Goal: Information Seeking & Learning: Learn about a topic

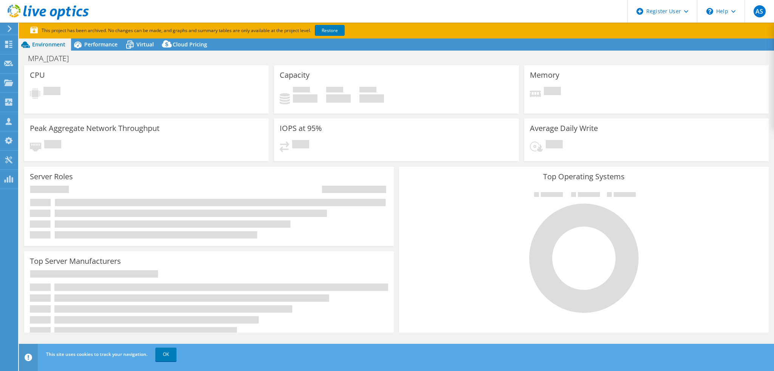
select select "USD"
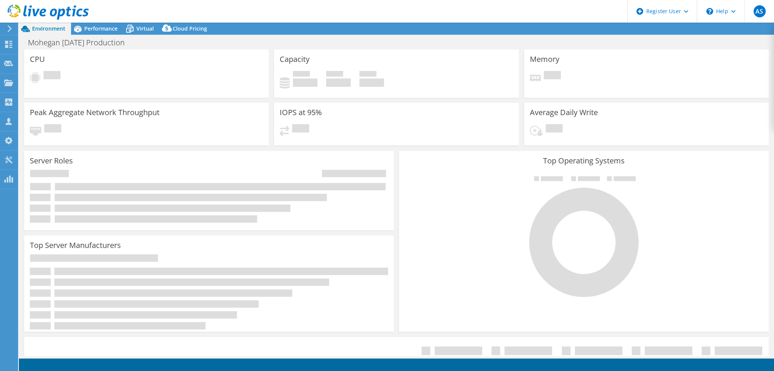
select select "USD"
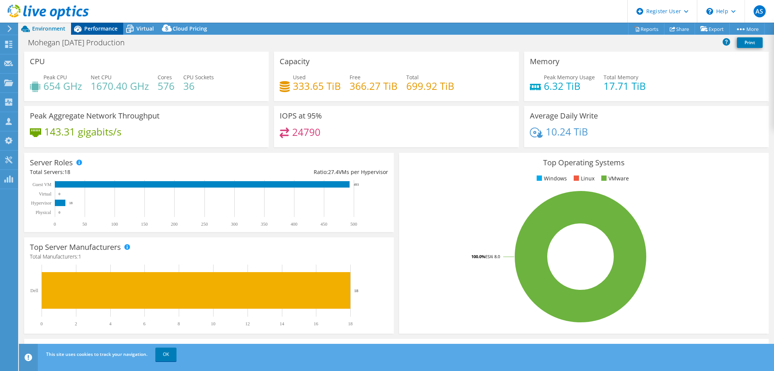
click at [104, 32] on div "Performance" at bounding box center [97, 29] width 52 height 12
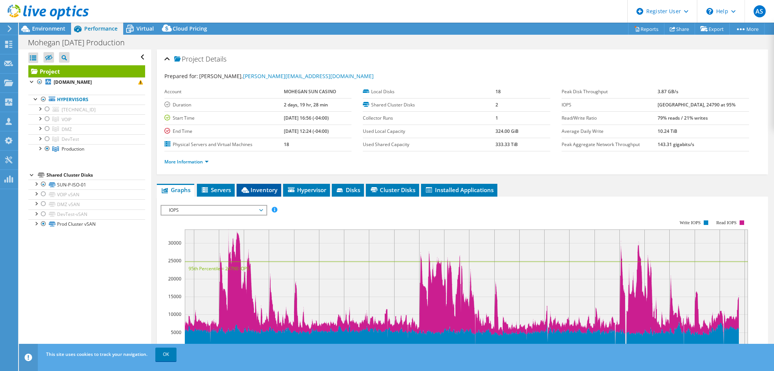
click at [251, 189] on span "Inventory" at bounding box center [258, 190] width 37 height 8
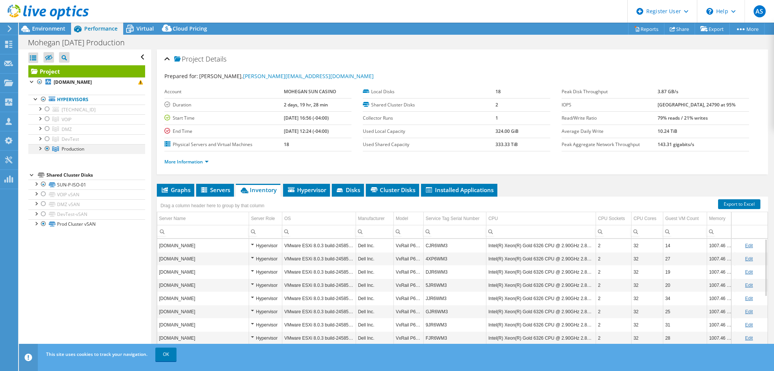
click at [41, 148] on div at bounding box center [40, 148] width 8 height 8
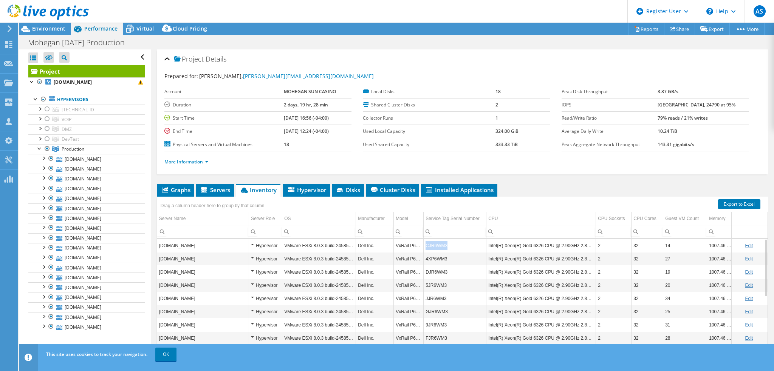
drag, startPoint x: 454, startPoint y: 245, endPoint x: 420, endPoint y: 243, distance: 33.7
click at [420, 243] on tr "prodvx11.mtga.enterprise.mohegansun.com Hypervisor VMware ESXi 8.0.3 build-2458…" at bounding box center [464, 245] width 614 height 13
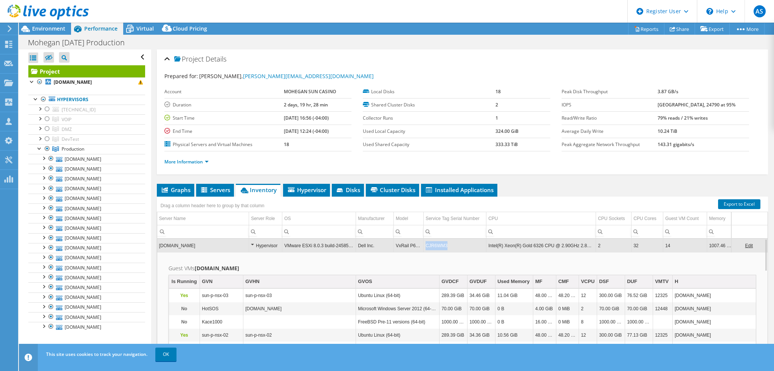
drag, startPoint x: 450, startPoint y: 243, endPoint x: 426, endPoint y: 246, distance: 24.3
click at [426, 246] on td "CJR6WM3" at bounding box center [455, 245] width 63 height 13
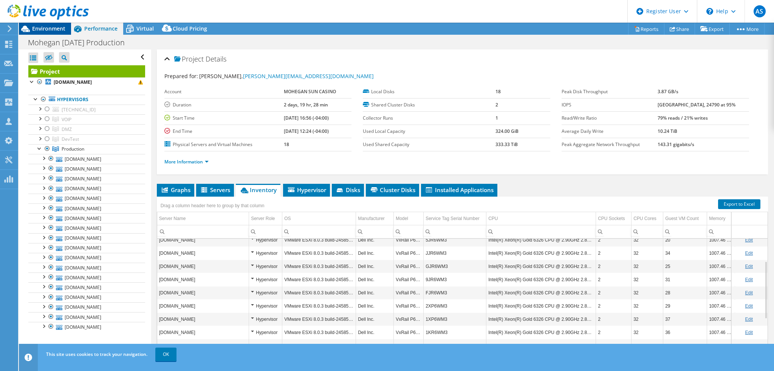
click at [69, 33] on div "Environment" at bounding box center [45, 29] width 52 height 12
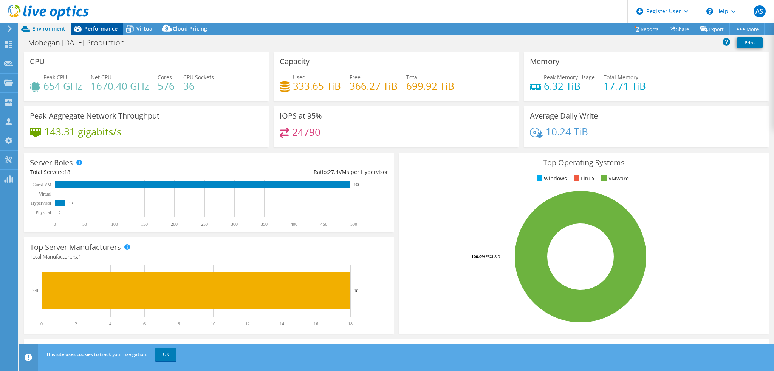
click at [84, 30] on icon at bounding box center [77, 28] width 13 height 13
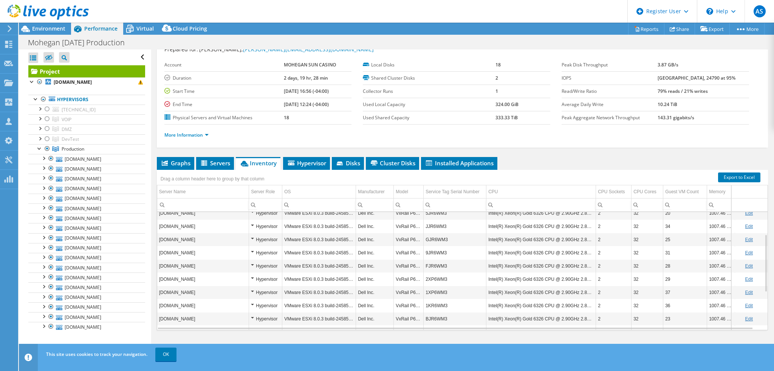
scroll to position [28, 0]
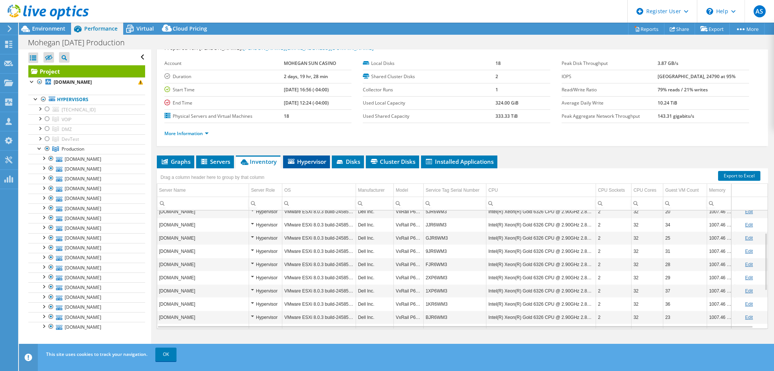
click at [322, 159] on span "Hypervisor" at bounding box center [306, 162] width 39 height 8
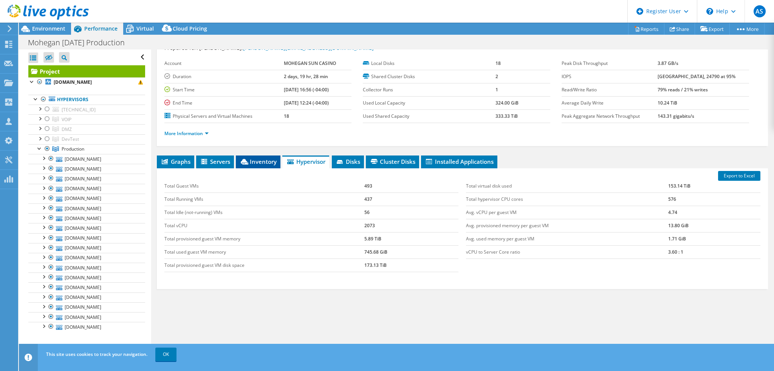
click at [257, 161] on span "Inventory" at bounding box center [258, 162] width 37 height 8
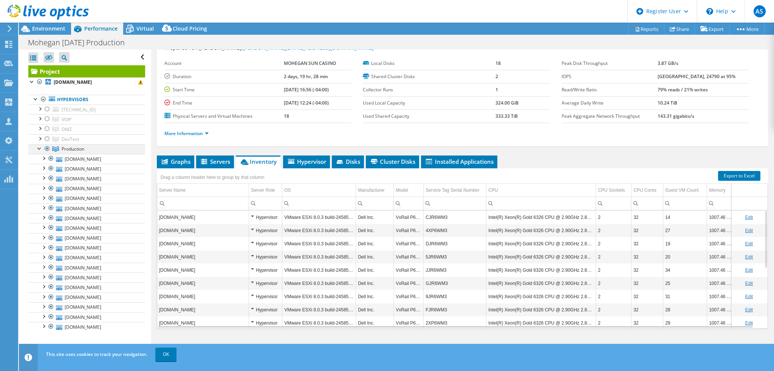
click at [38, 149] on div at bounding box center [40, 148] width 8 height 8
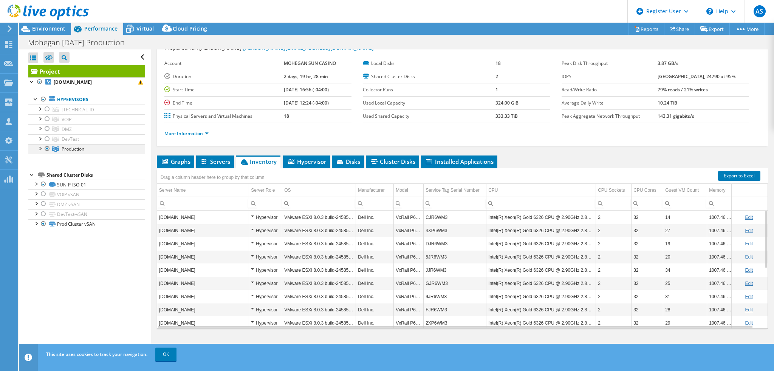
click at [38, 149] on div at bounding box center [40, 148] width 8 height 8
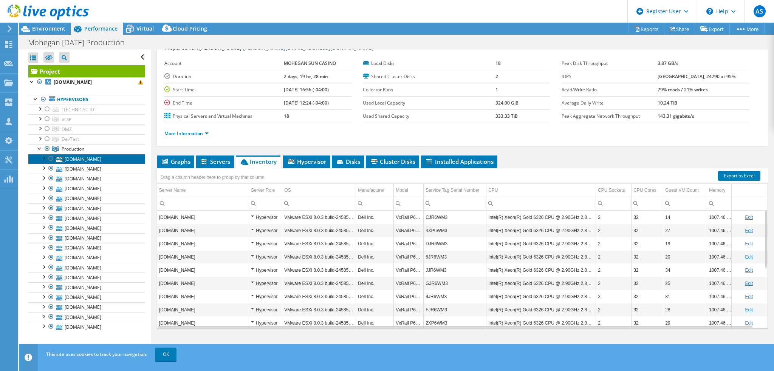
click at [86, 161] on link "[DOMAIN_NAME]" at bounding box center [86, 159] width 117 height 10
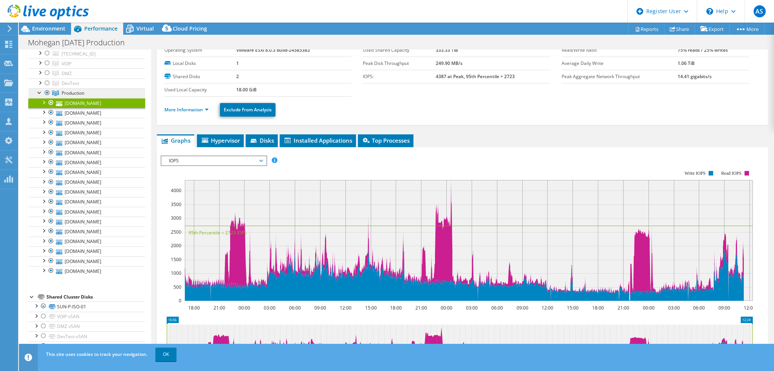
scroll to position [57, 0]
click at [162, 356] on link "OK" at bounding box center [165, 355] width 21 height 14
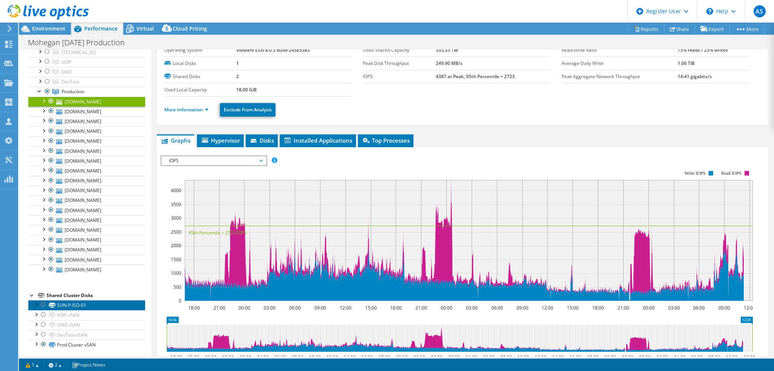
click at [77, 305] on link "SUN-P-ISO-01" at bounding box center [86, 305] width 117 height 10
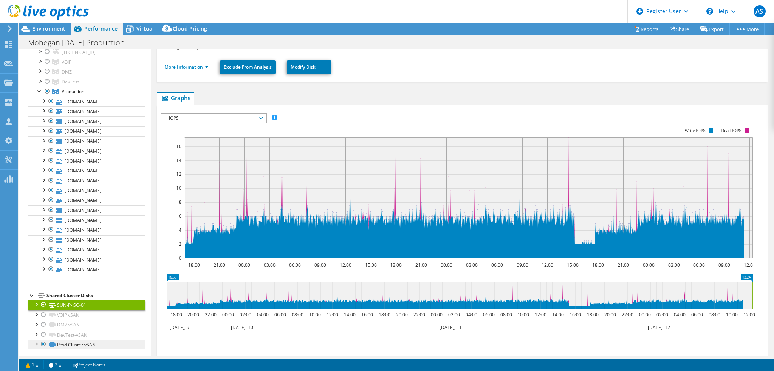
scroll to position [113, 0]
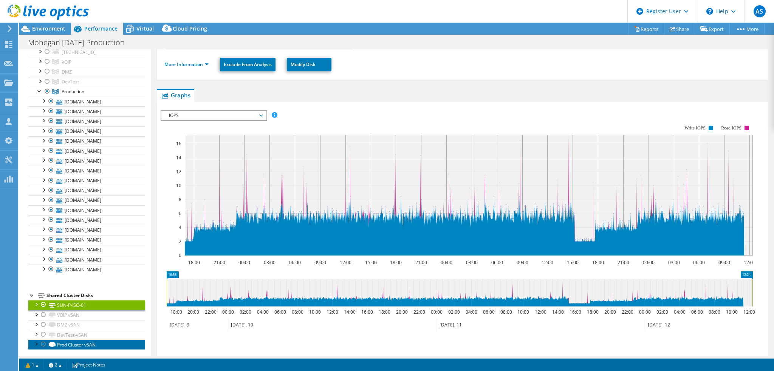
click at [92, 343] on link "Prod Cluster vSAN" at bounding box center [86, 345] width 117 height 10
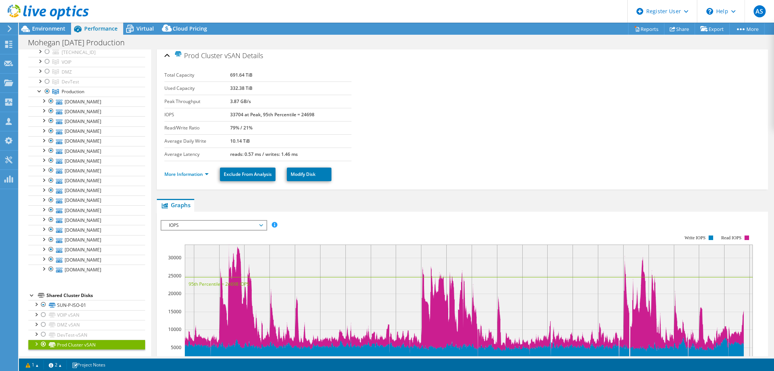
scroll to position [0, 0]
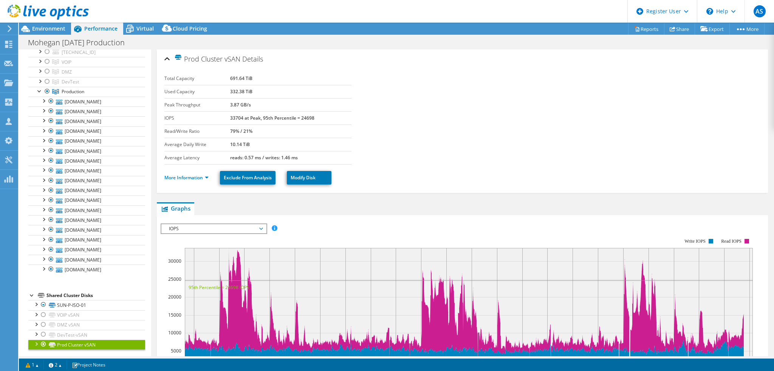
drag, startPoint x: 252, startPoint y: 78, endPoint x: 218, endPoint y: 79, distance: 34.8
click at [218, 79] on tr "Total Capacity 691.64 TiB" at bounding box center [257, 78] width 187 height 13
drag, startPoint x: 257, startPoint y: 92, endPoint x: 229, endPoint y: 92, distance: 28.3
click at [230, 92] on td "332.38 TiB" at bounding box center [290, 91] width 121 height 13
click at [92, 345] on link "Prod Cluster vSAN" at bounding box center [86, 345] width 117 height 10
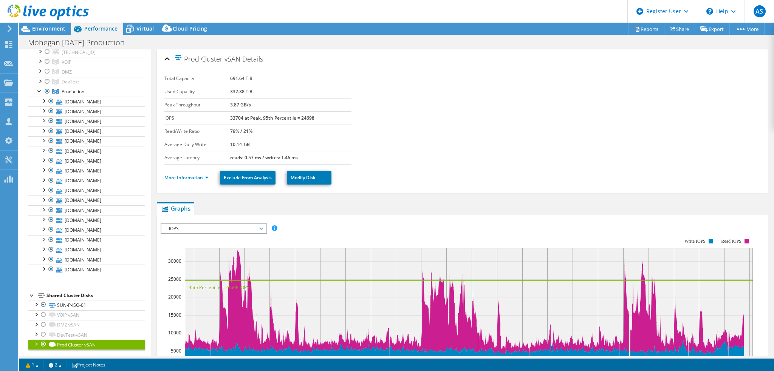
click at [34, 343] on div at bounding box center [36, 344] width 8 height 8
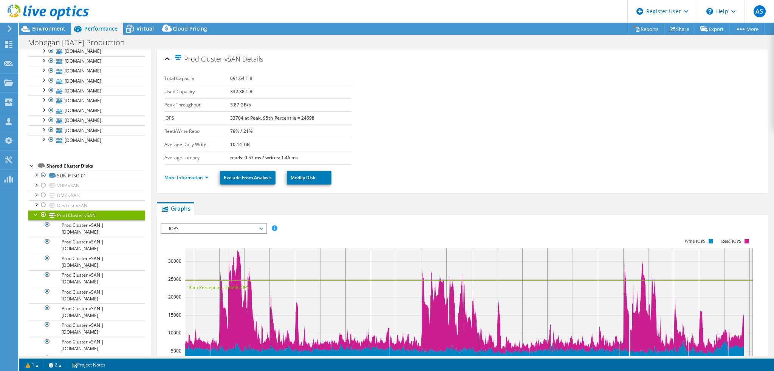
scroll to position [130, 0]
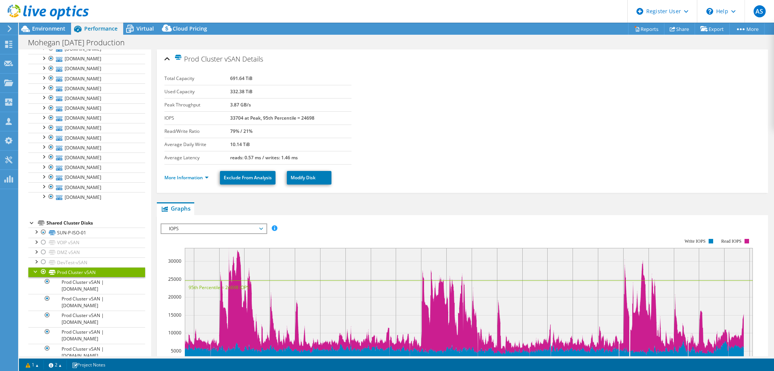
click at [36, 271] on div at bounding box center [36, 272] width 8 height 8
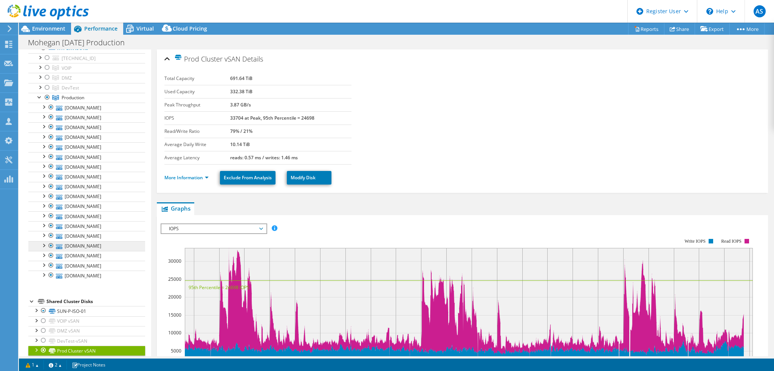
scroll to position [57, 0]
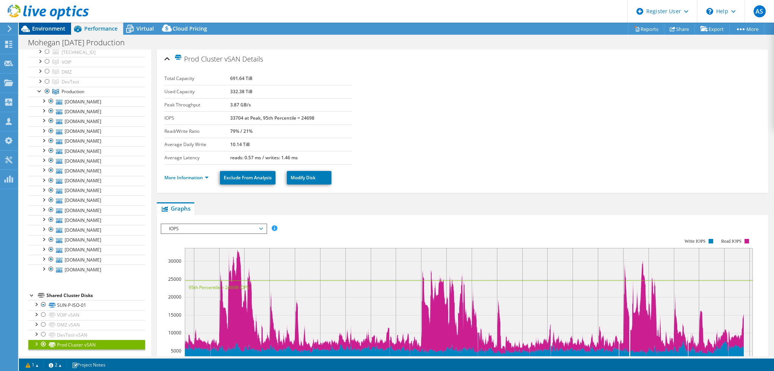
click at [60, 27] on span "Environment" at bounding box center [48, 28] width 33 height 7
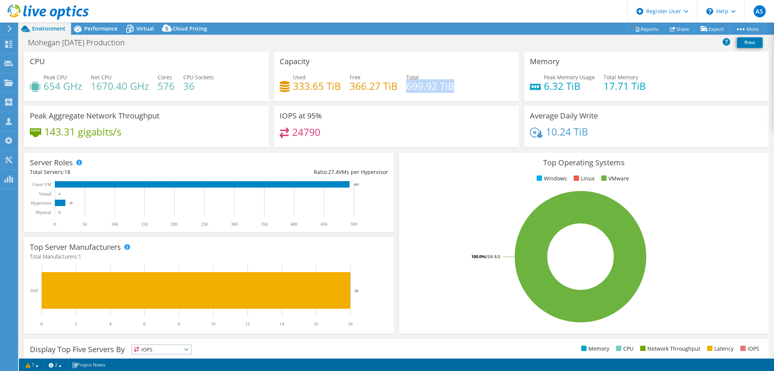
drag, startPoint x: 458, startPoint y: 89, endPoint x: 405, endPoint y: 82, distance: 53.4
click at [405, 82] on div "Used 333.65 TiB Free 366.27 TiB Total 699.92 TiB" at bounding box center [396, 85] width 233 height 25
click at [101, 33] on div "Performance" at bounding box center [97, 29] width 52 height 12
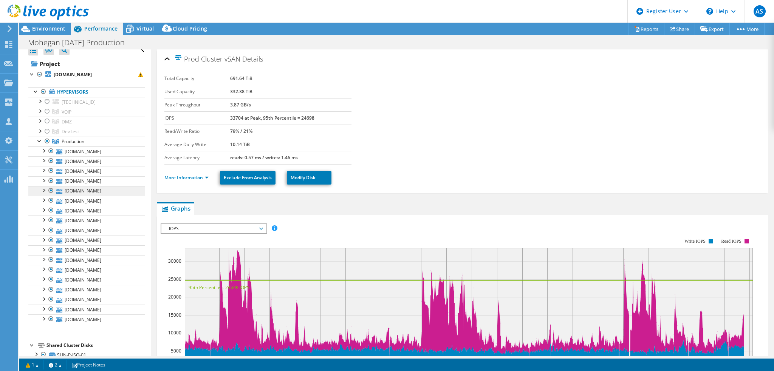
scroll to position [0, 0]
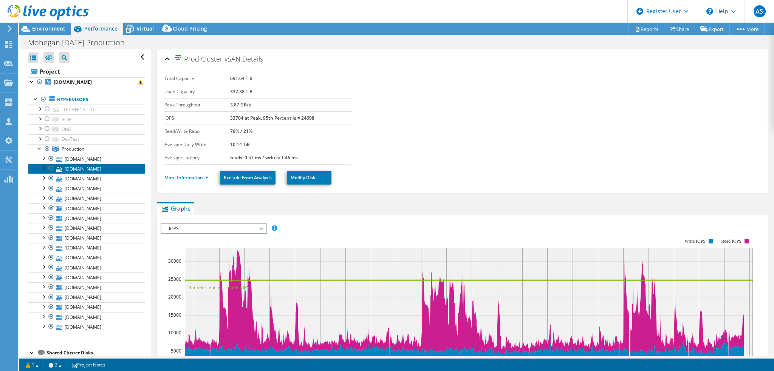
click at [76, 164] on link "[DOMAIN_NAME]" at bounding box center [86, 169] width 117 height 10
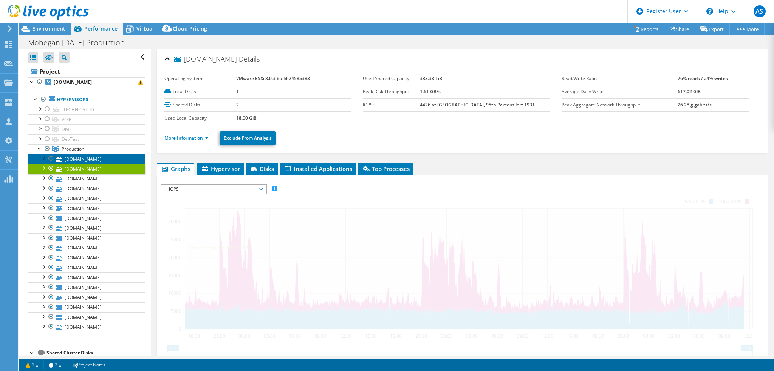
click at [79, 161] on link "[DOMAIN_NAME]" at bounding box center [86, 159] width 117 height 10
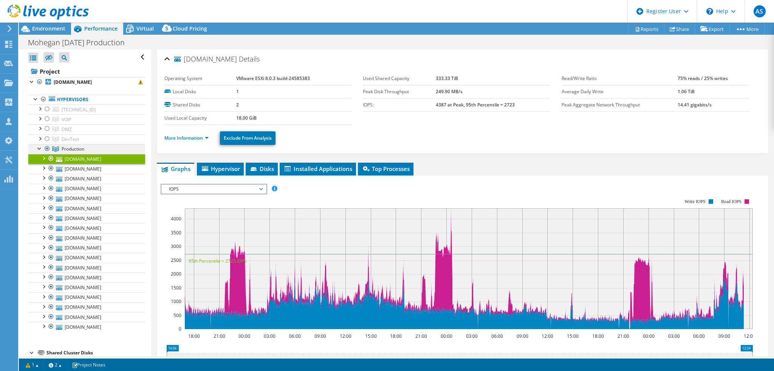
click at [114, 151] on link "Production" at bounding box center [86, 149] width 117 height 10
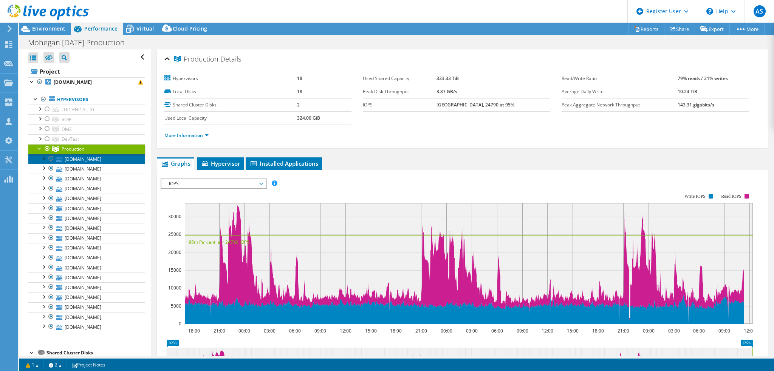
click at [102, 161] on link "[DOMAIN_NAME]" at bounding box center [86, 159] width 117 height 10
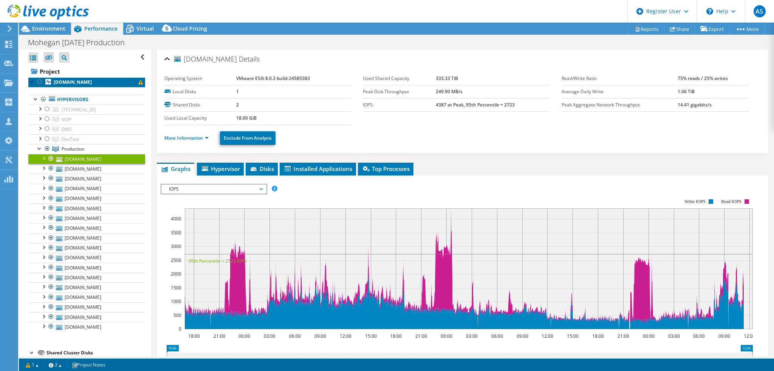
click at [92, 83] on b "voipvx07.mtga.enterprise.mohegansun.com" at bounding box center [73, 82] width 38 height 6
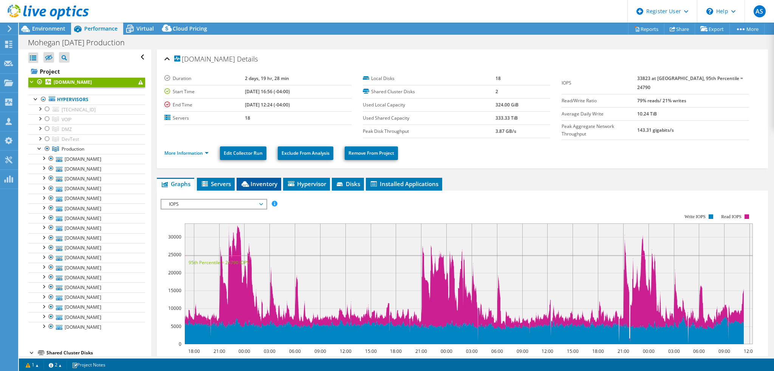
click at [248, 180] on span "Inventory" at bounding box center [258, 184] width 37 height 8
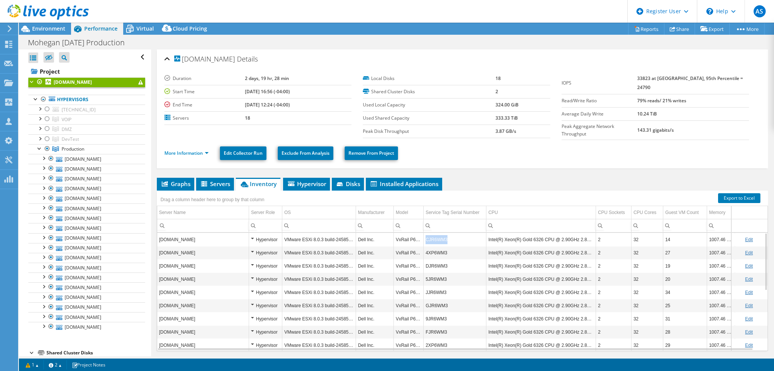
copy td "CJR6WM3"
drag, startPoint x: 447, startPoint y: 238, endPoint x: 426, endPoint y: 238, distance: 21.2
click at [426, 238] on td "CJR6WM3" at bounding box center [455, 239] width 63 height 13
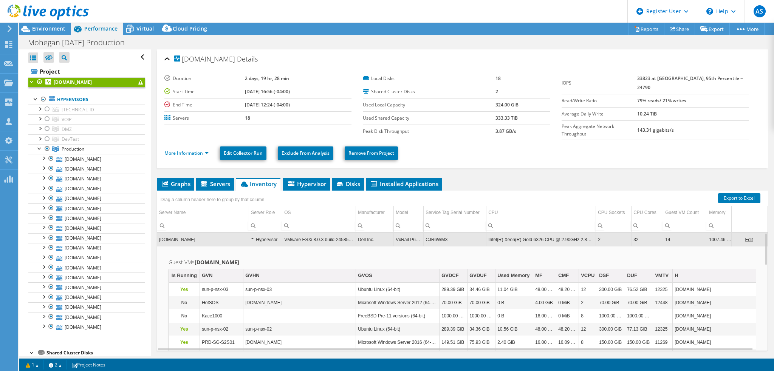
click at [269, 191] on div "Drag a column header here to group by that column" at bounding box center [215, 199] width 117 height 16
click at [221, 235] on td "[DOMAIN_NAME]" at bounding box center [203, 239] width 92 height 13
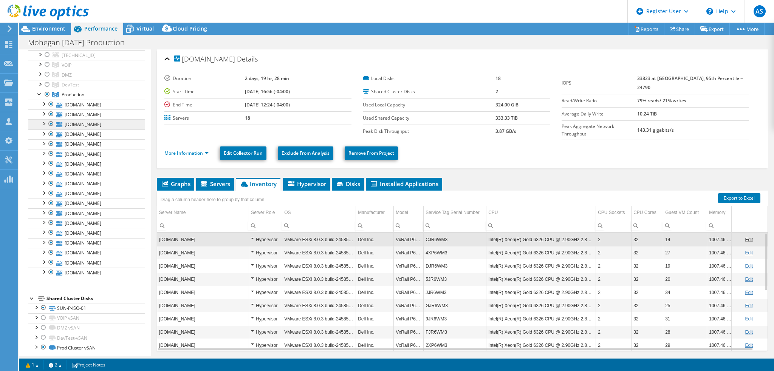
scroll to position [57, 0]
click at [32, 30] on icon at bounding box center [25, 28] width 13 height 13
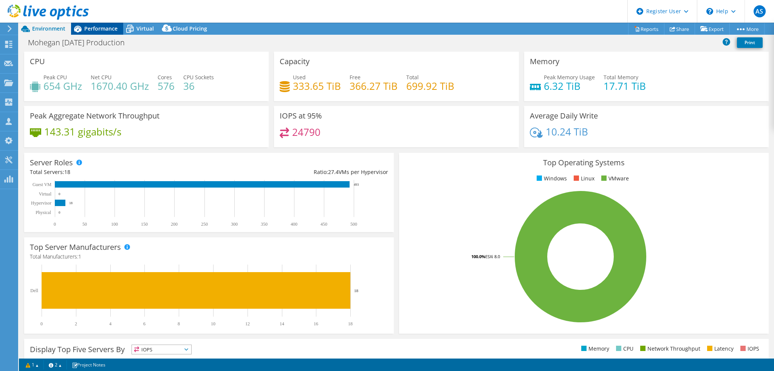
click at [108, 32] on div "Performance" at bounding box center [97, 29] width 52 height 12
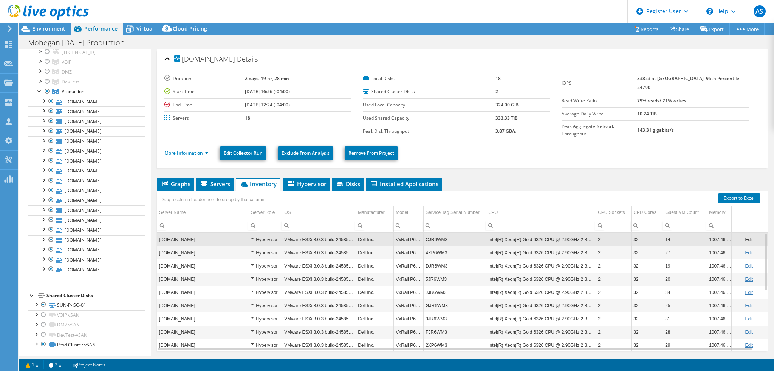
click at [619, 148] on ul "More Information Edit Collector Run Exclude From Analysis Remove From Project" at bounding box center [462, 152] width 596 height 15
click at [78, 346] on link "Prod Cluster vSAN" at bounding box center [86, 345] width 117 height 10
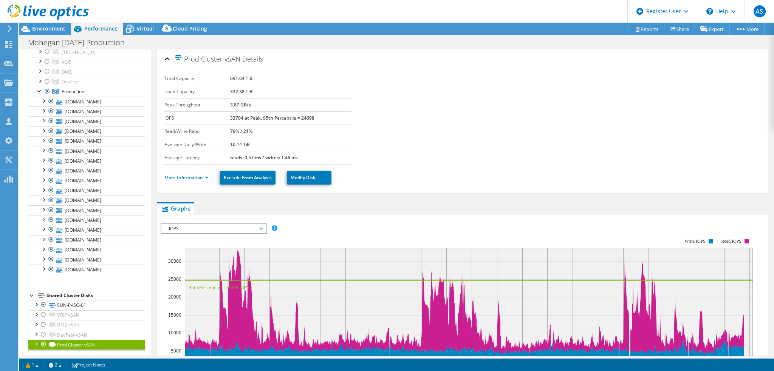
drag, startPoint x: 260, startPoint y: 78, endPoint x: 219, endPoint y: 78, distance: 41.2
click at [219, 78] on tr "Total Capacity 691.64 TiB" at bounding box center [257, 78] width 187 height 13
click at [75, 306] on link "SUN-P-ISO-01" at bounding box center [86, 305] width 117 height 10
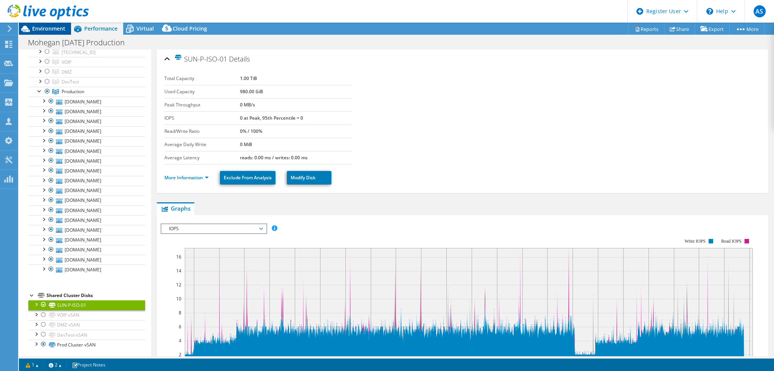
click at [45, 30] on span "Environment" at bounding box center [48, 28] width 33 height 7
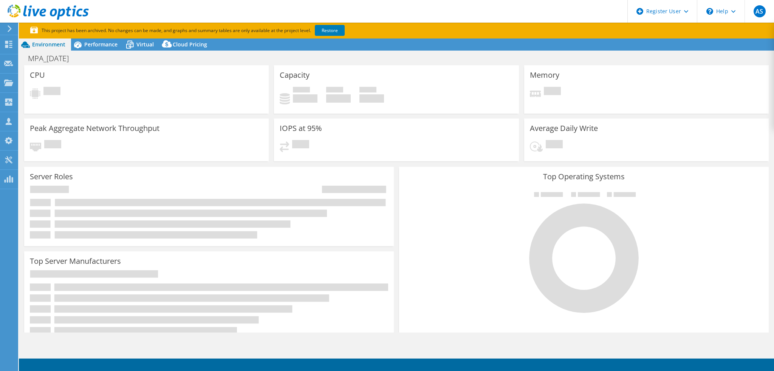
select select "USD"
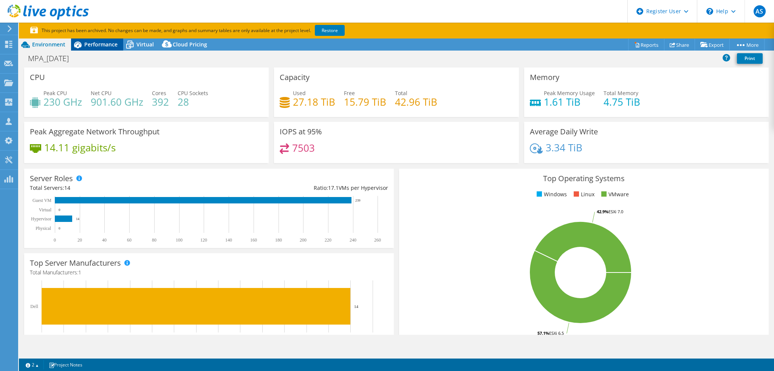
click at [101, 46] on span "Performance" at bounding box center [100, 44] width 33 height 7
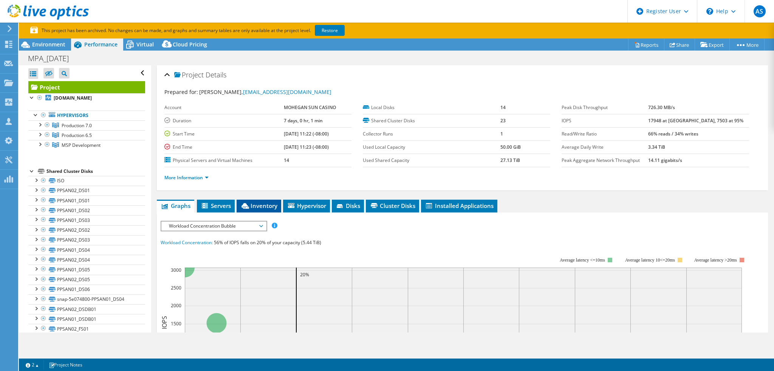
click at [273, 206] on span "Inventory" at bounding box center [258, 206] width 37 height 8
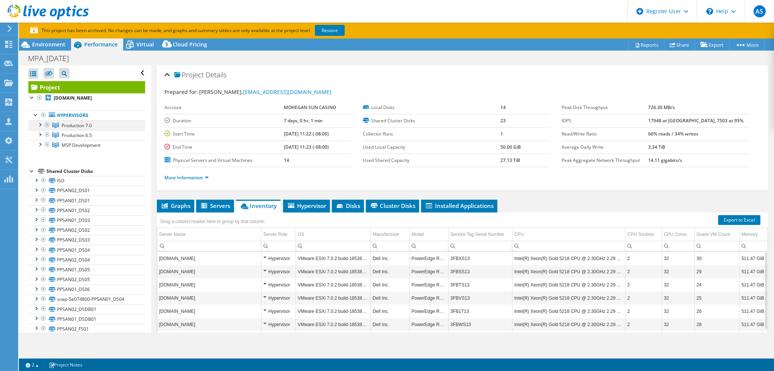
click at [40, 128] on div at bounding box center [40, 125] width 8 height 8
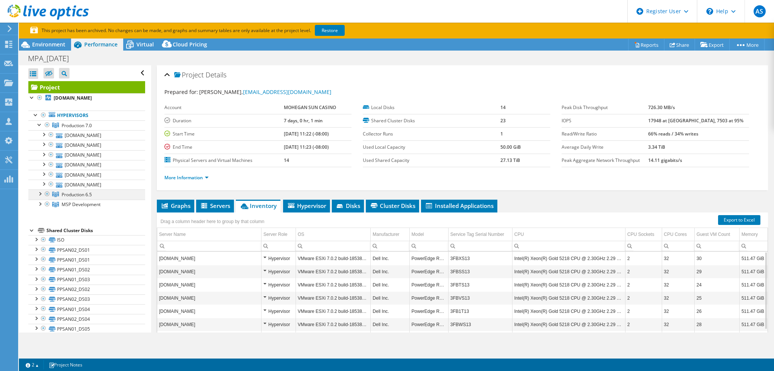
click at [37, 197] on div at bounding box center [40, 194] width 8 height 8
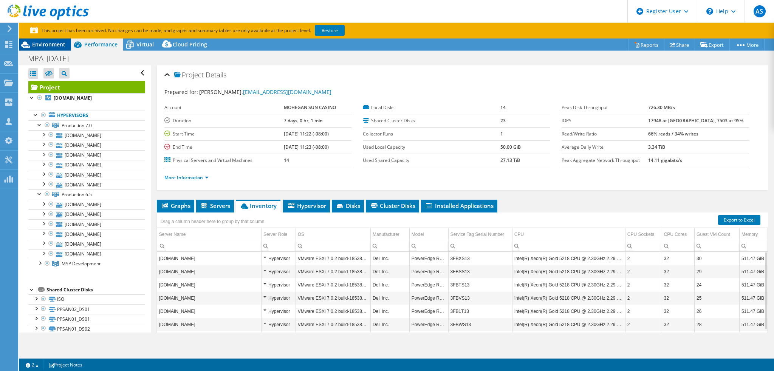
click at [58, 47] on span "Environment" at bounding box center [48, 44] width 33 height 7
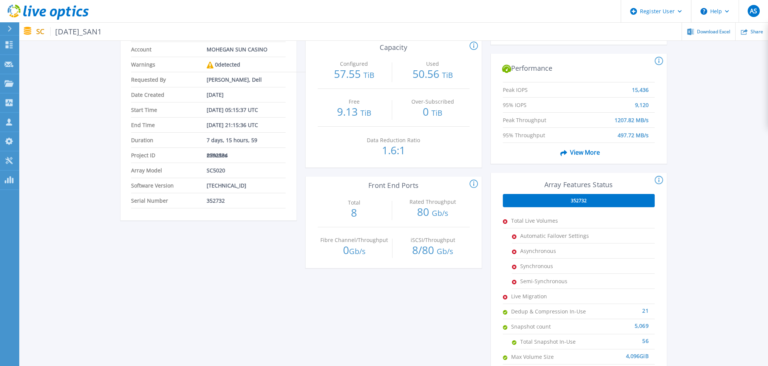
scroll to position [76, 0]
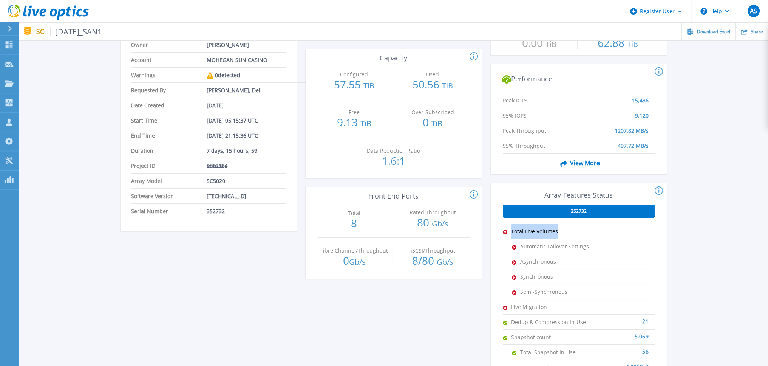
drag, startPoint x: 568, startPoint y: 230, endPoint x: 511, endPoint y: 228, distance: 57.1
click at [511, 228] on span "Total Live Volumes" at bounding box center [549, 231] width 76 height 15
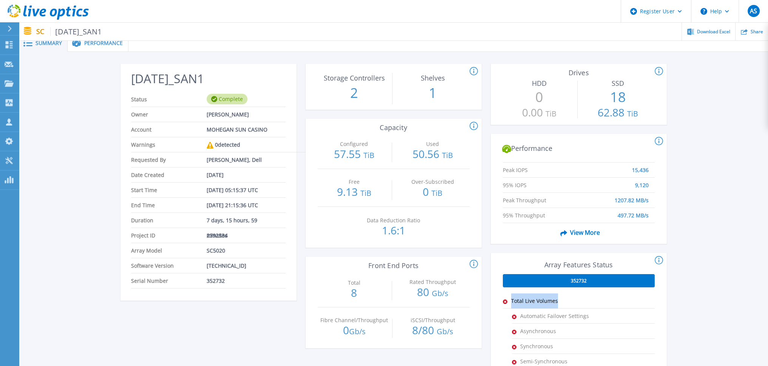
scroll to position [0, 0]
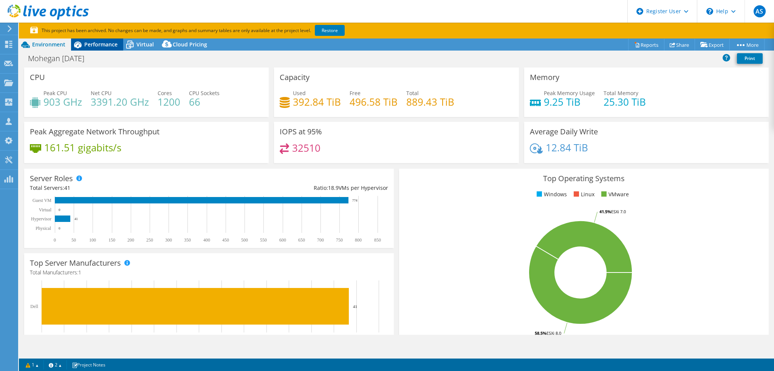
click at [118, 42] on div "Performance" at bounding box center [97, 45] width 52 height 12
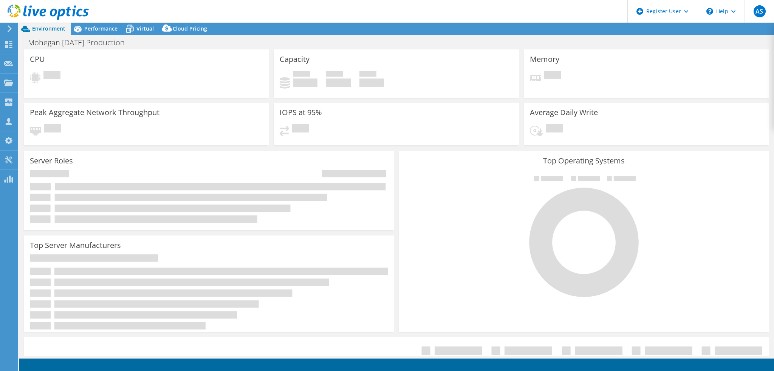
select select "USD"
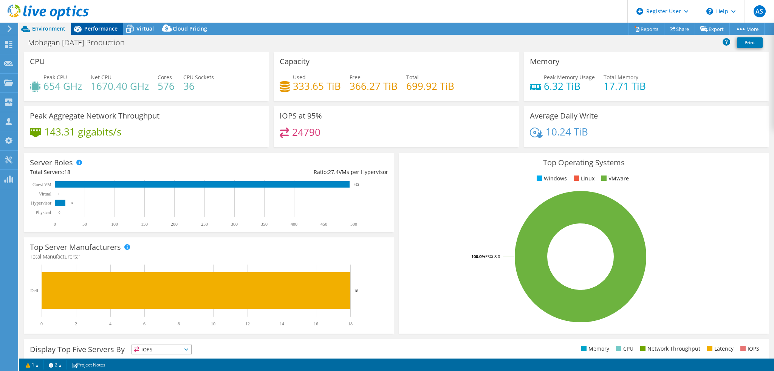
click at [83, 28] on icon at bounding box center [77, 28] width 13 height 13
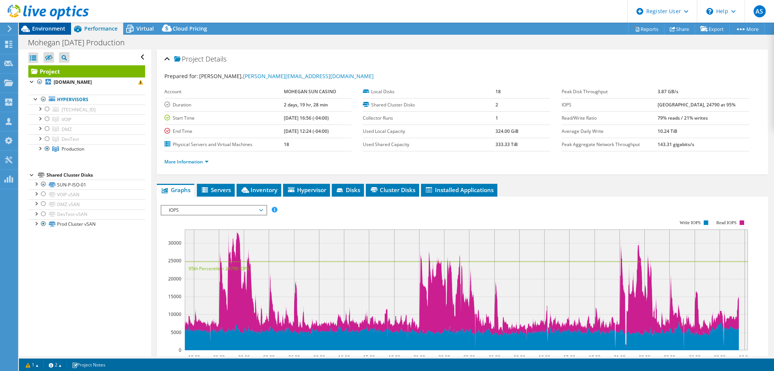
click at [37, 32] on span "Environment" at bounding box center [48, 28] width 33 height 7
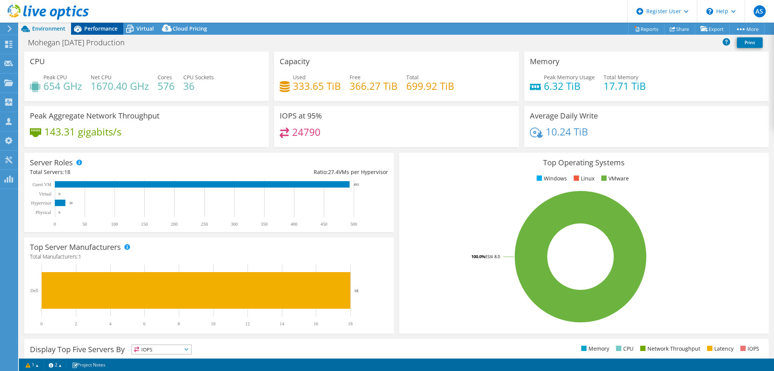
click at [89, 27] on span "Performance" at bounding box center [100, 28] width 33 height 7
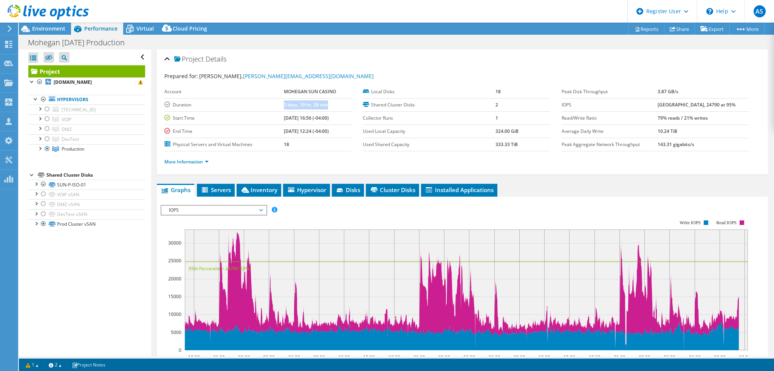
drag, startPoint x: 276, startPoint y: 103, endPoint x: 332, endPoint y: 104, distance: 55.9
click at [332, 104] on tr "Duration 2 days, 19 hr, 28 min" at bounding box center [257, 104] width 187 height 13
click at [329, 107] on td "2 days, 19 hr, 28 min" at bounding box center [318, 104] width 68 height 13
drag, startPoint x: 329, startPoint y: 107, endPoint x: 296, endPoint y: 107, distance: 33.3
click at [296, 107] on td "2 days, 19 hr, 28 min" at bounding box center [318, 104] width 68 height 13
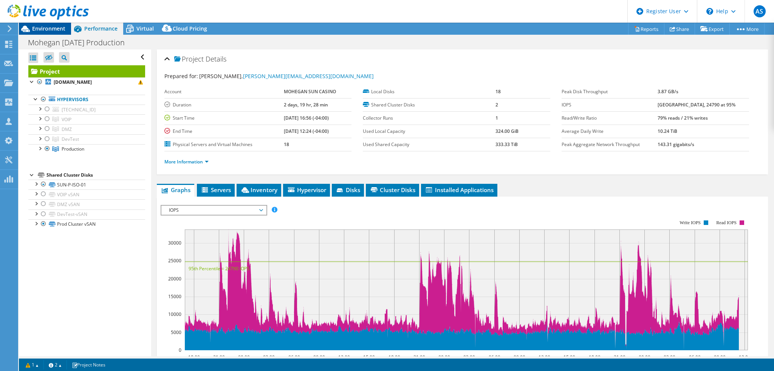
click at [57, 33] on div "Environment" at bounding box center [45, 29] width 52 height 12
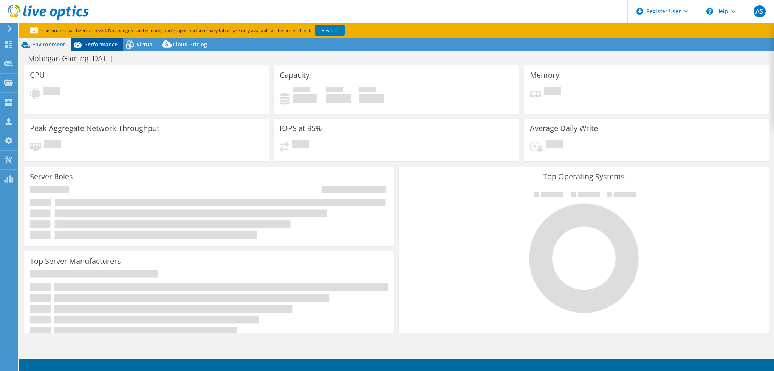
select select "USD"
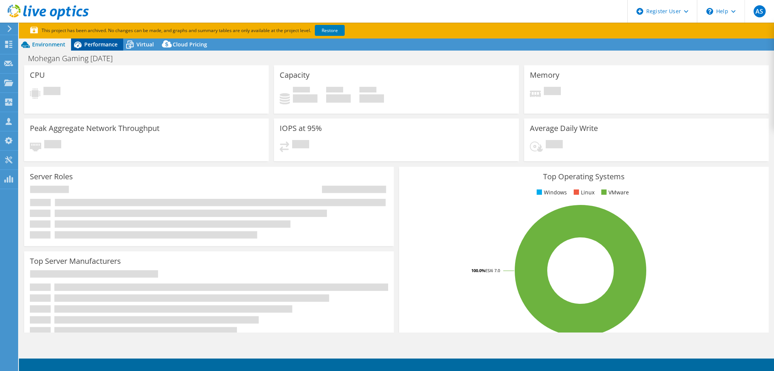
click at [108, 42] on span "Performance" at bounding box center [100, 44] width 33 height 7
